Goal: Task Accomplishment & Management: Use online tool/utility

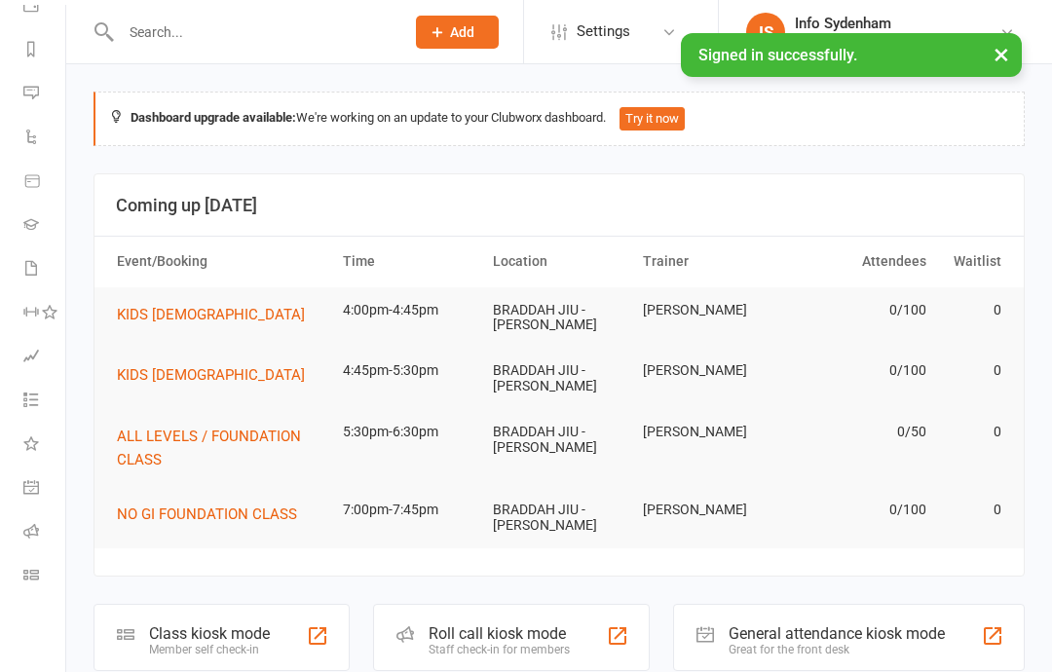
click at [24, 580] on icon at bounding box center [31, 575] width 16 height 16
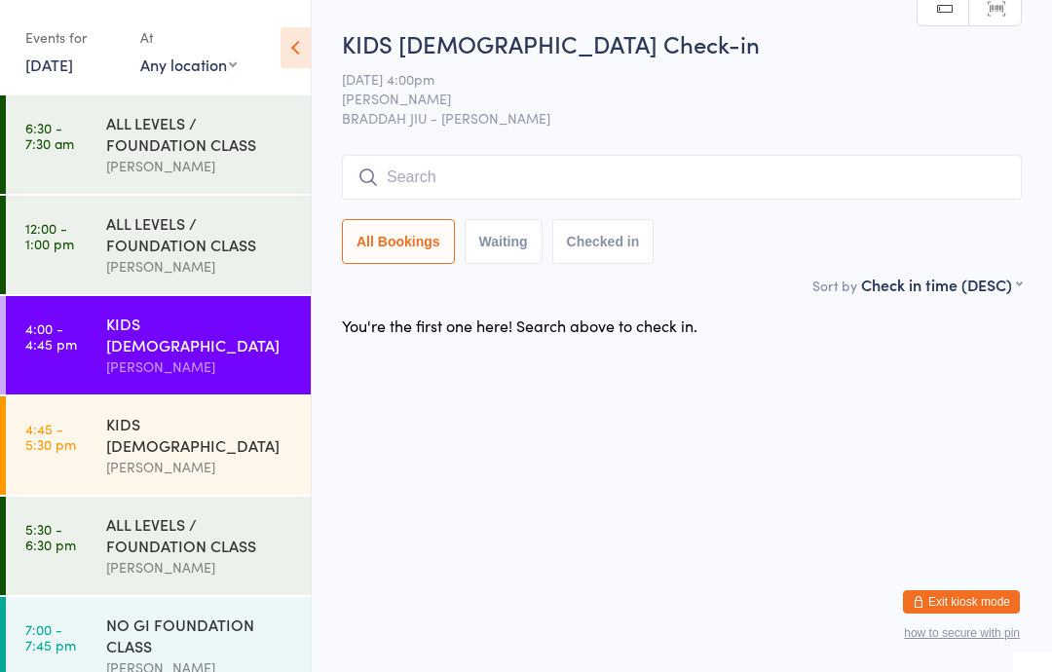
click at [889, 198] on input "search" at bounding box center [682, 177] width 680 height 45
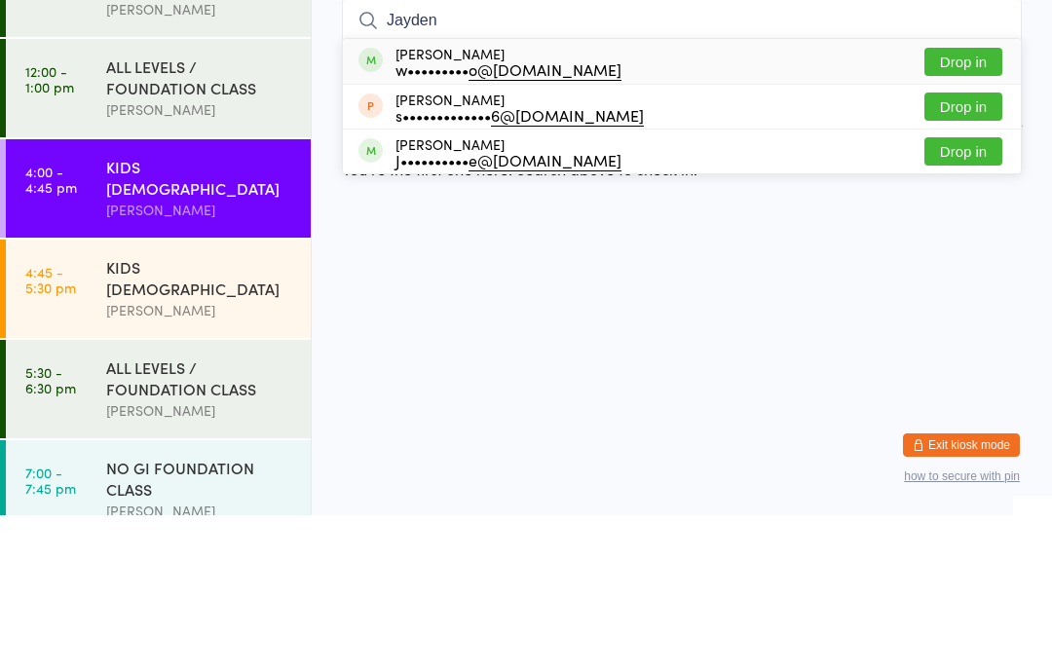
type input "Jayden"
click at [980, 205] on button "Drop in" at bounding box center [964, 219] width 78 height 28
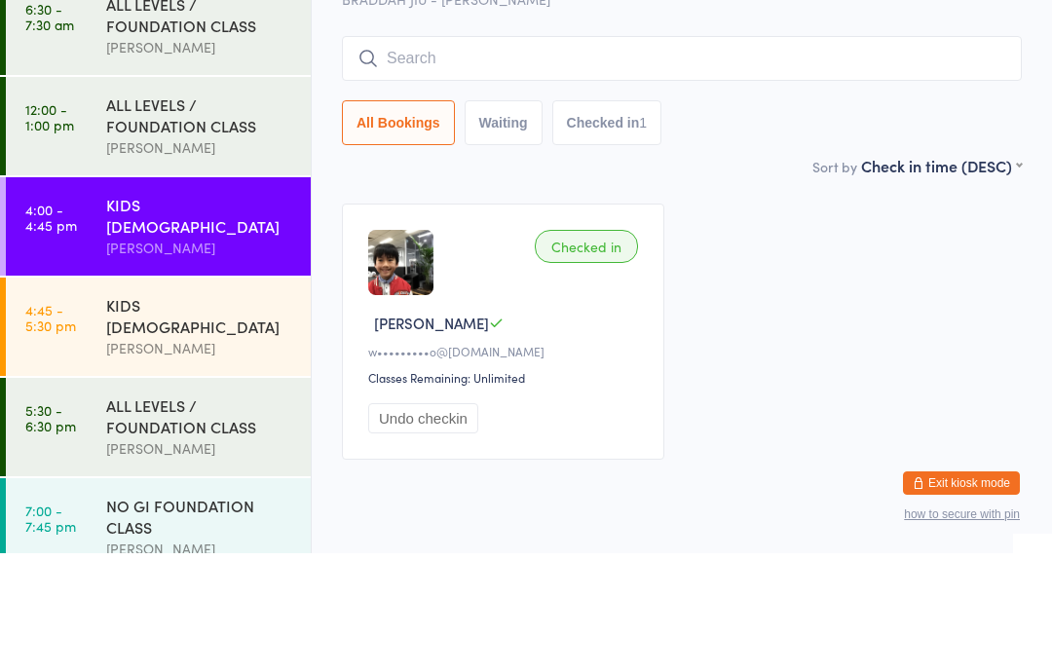
type input "i"
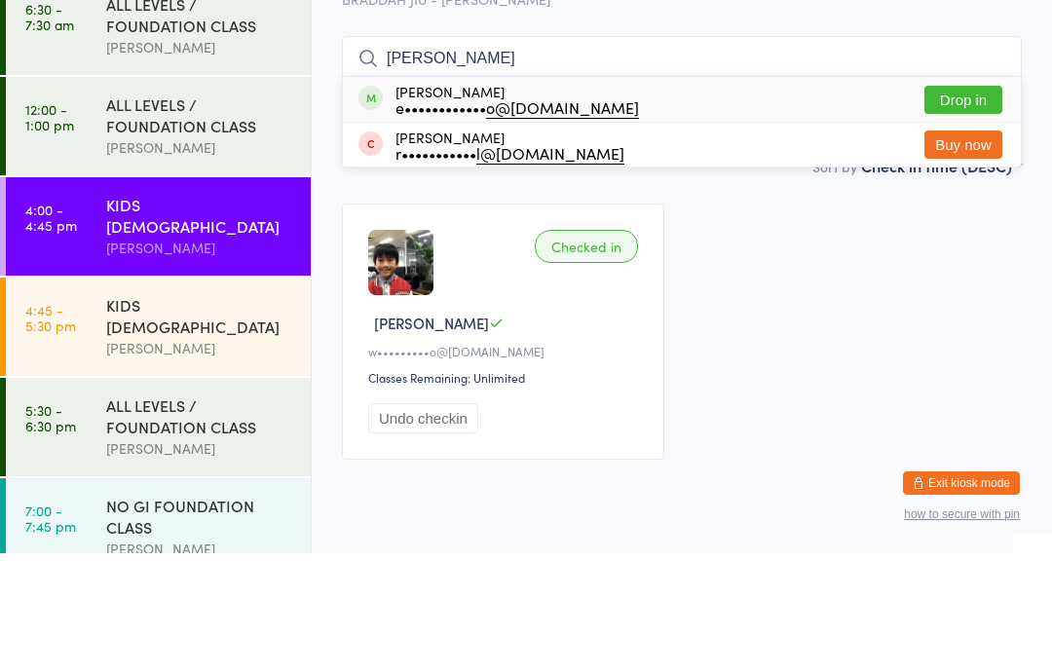
type input "[PERSON_NAME]"
click at [514, 203] on div "[PERSON_NAME] e•••••••••••• o@[DOMAIN_NAME]" at bounding box center [518, 218] width 244 height 31
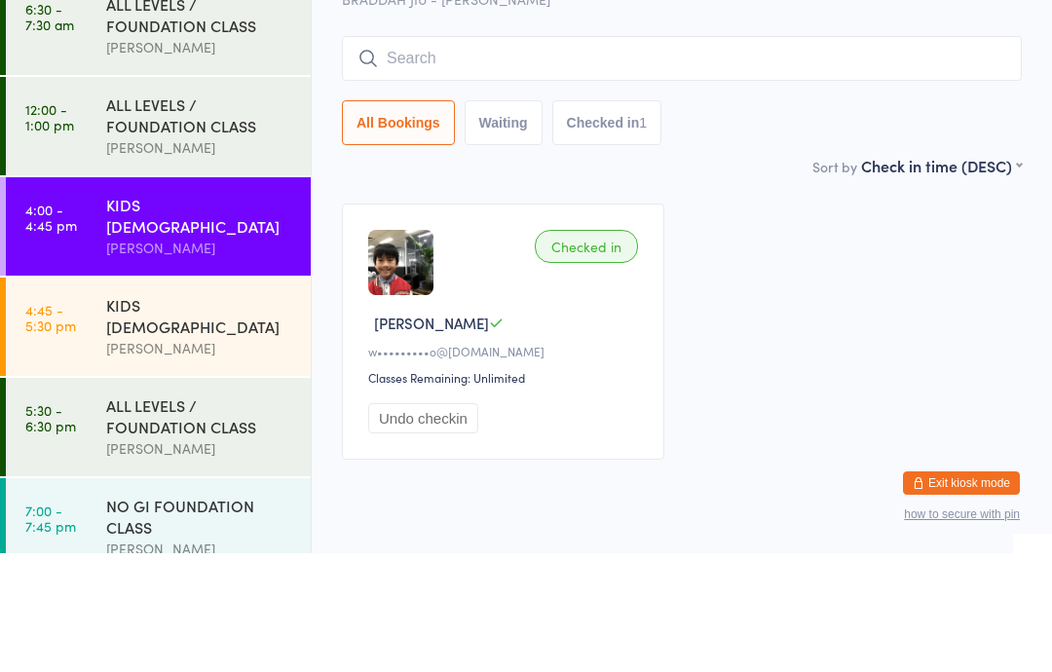
scroll to position [64, 0]
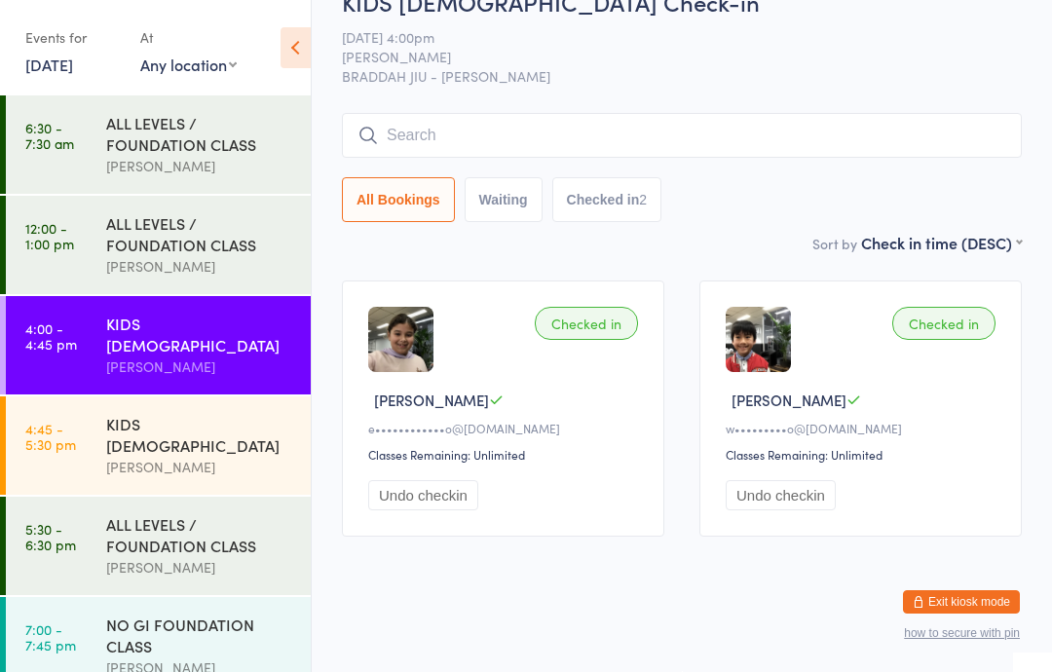
click at [484, 113] on input "search" at bounding box center [682, 135] width 680 height 45
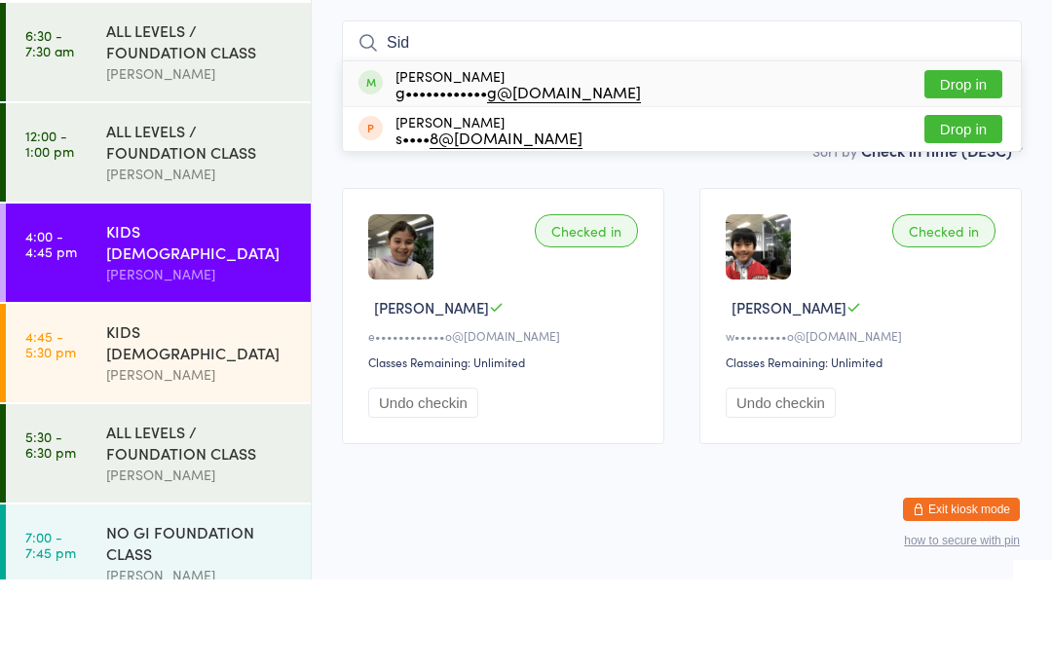
type input "Sid"
click at [432, 176] on div "g•••••••••••• g@[DOMAIN_NAME]" at bounding box center [519, 184] width 246 height 16
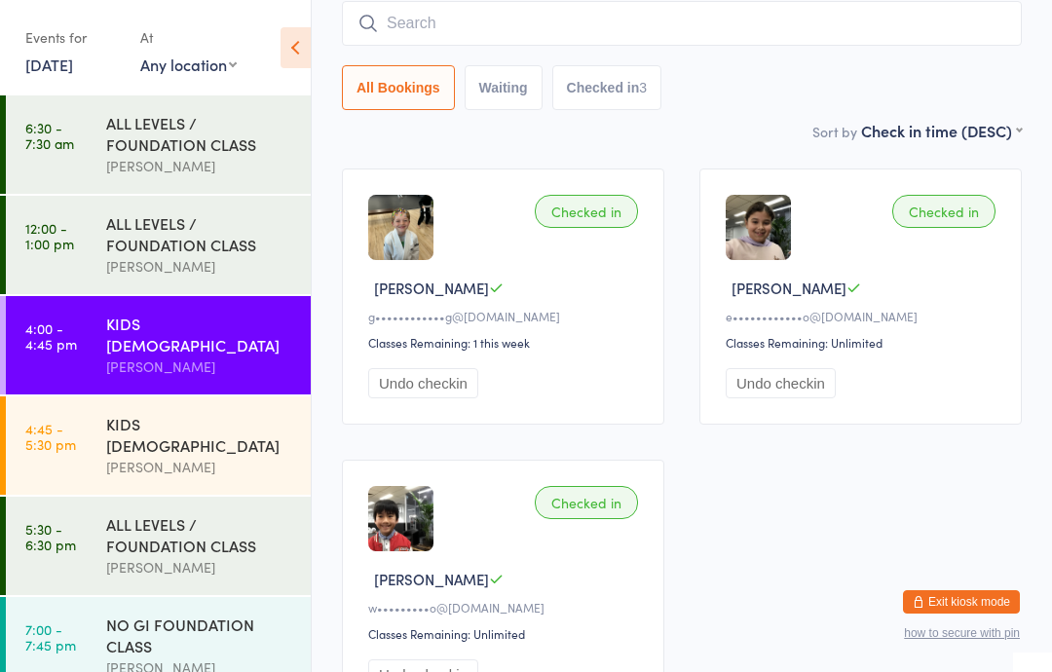
scroll to position [156, 0]
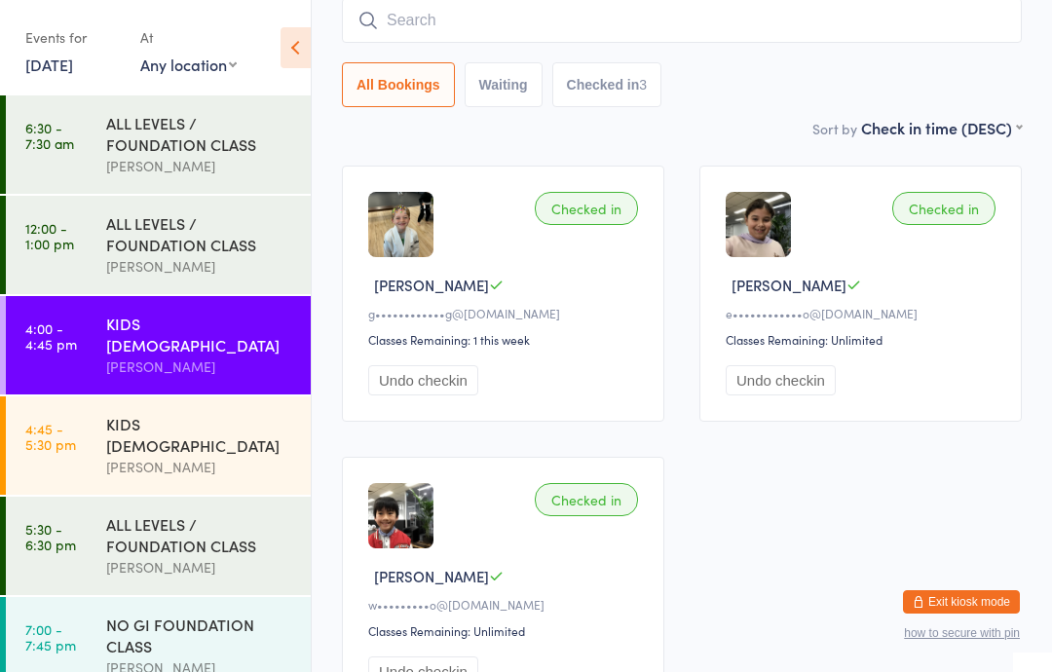
click at [764, 17] on input "search" at bounding box center [682, 20] width 680 height 45
type input "[PERSON_NAME]"
